Goal: Check status: Check status

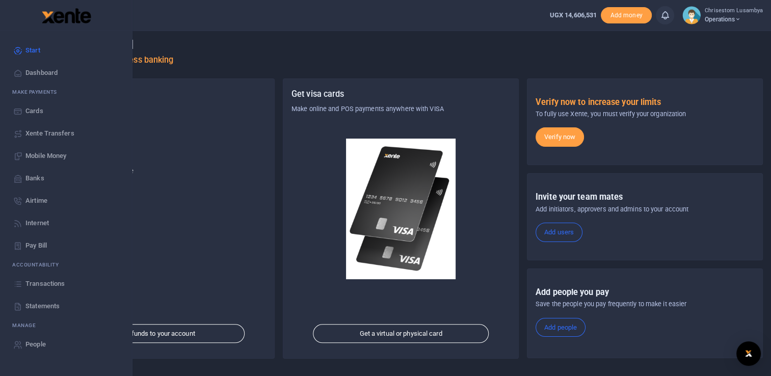
click at [54, 283] on span "Transactions" at bounding box center [44, 284] width 39 height 10
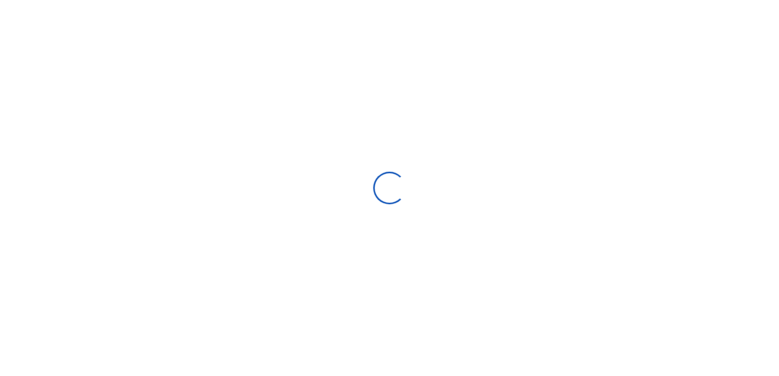
select select
type input "[DATE] - [DATE]"
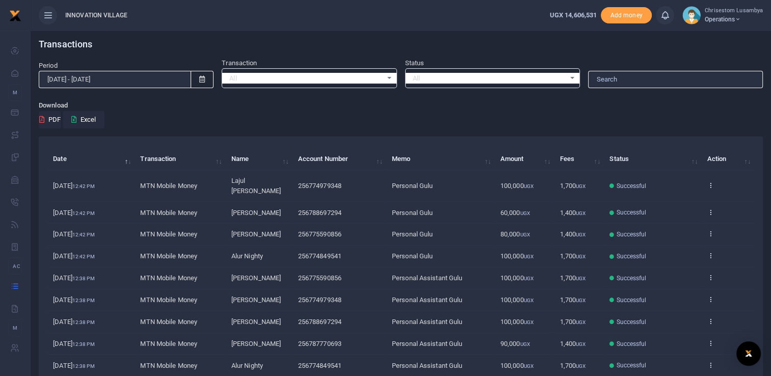
click at [148, 268] on td "MTN Mobile Money" at bounding box center [180, 279] width 91 height 22
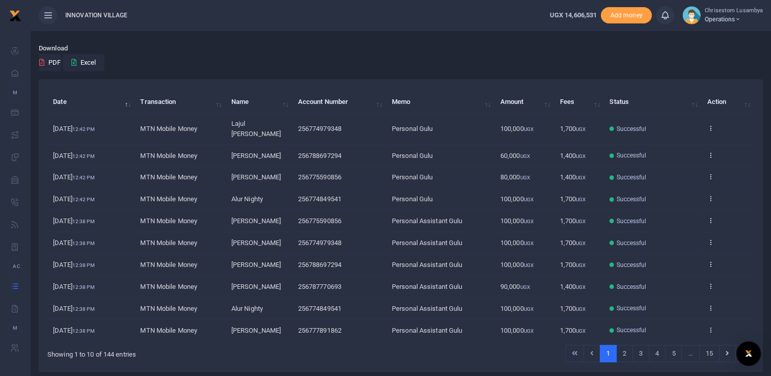
scroll to position [84, 0]
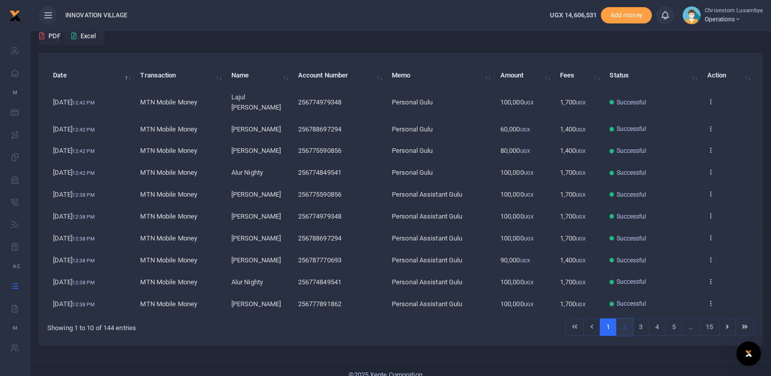
click at [622, 319] on link "2" at bounding box center [624, 327] width 17 height 17
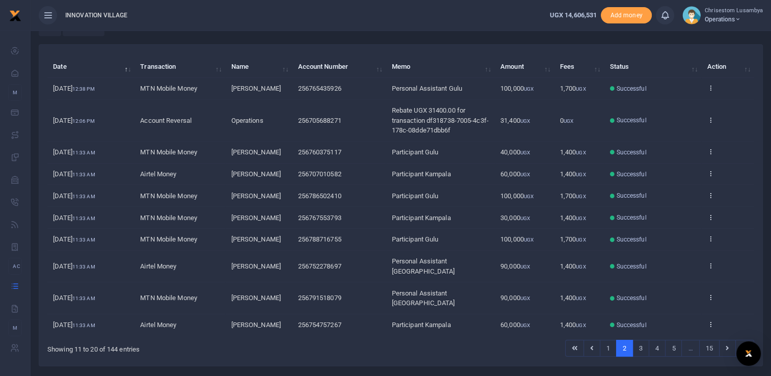
scroll to position [93, 0]
click at [622, 316] on td "Successful" at bounding box center [652, 324] width 97 height 21
